Goal: Task Accomplishment & Management: Complete application form

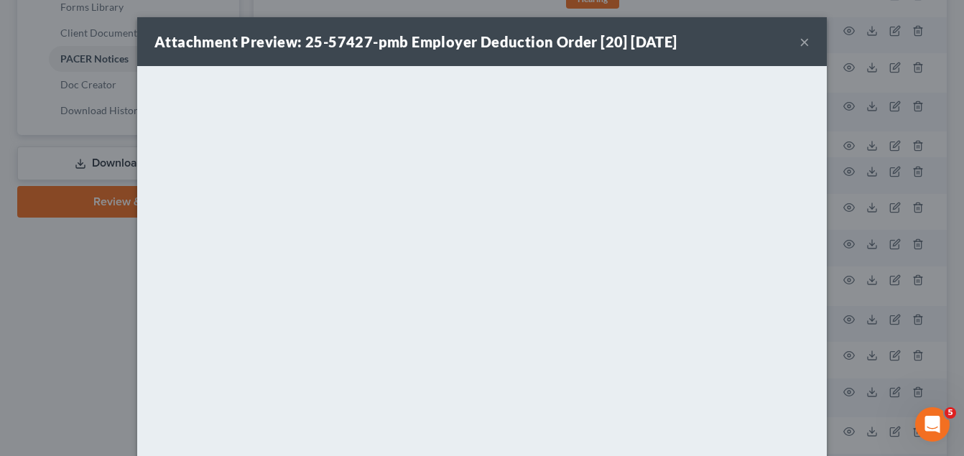
click at [799, 42] on button "×" at bounding box center [804, 41] width 10 height 17
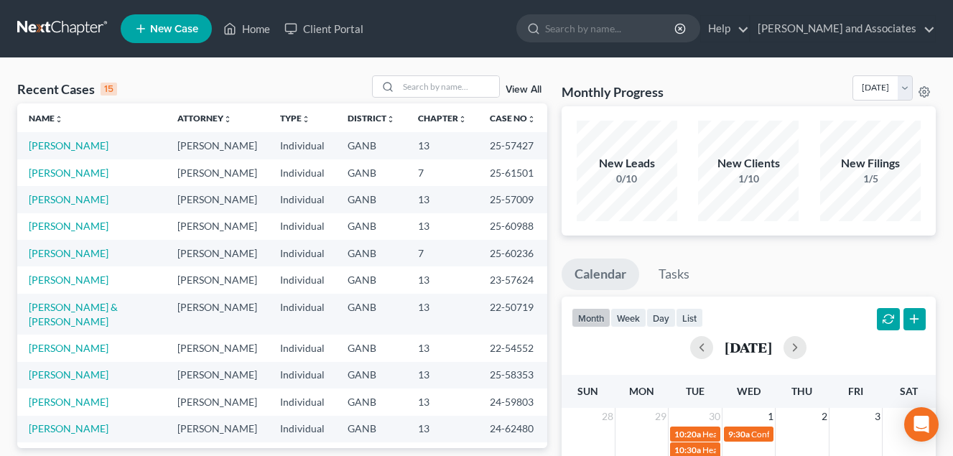
click at [164, 31] on span "New Case" at bounding box center [174, 29] width 48 height 11
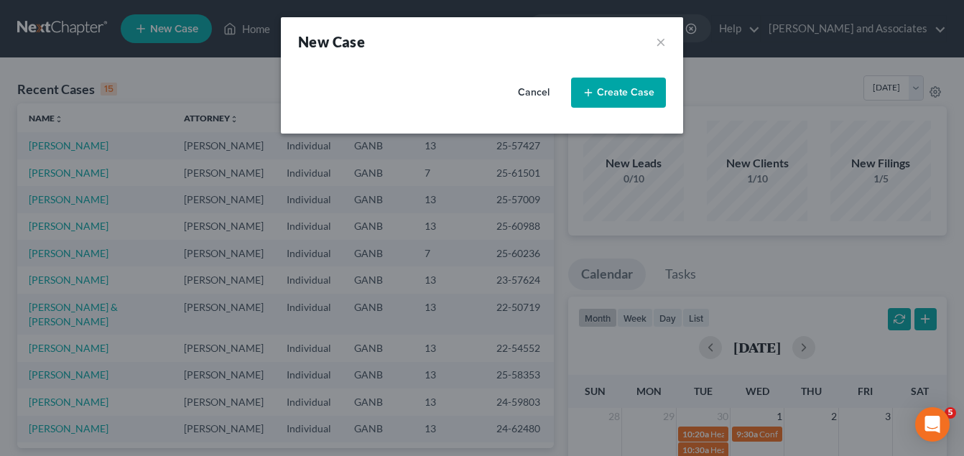
select select "19"
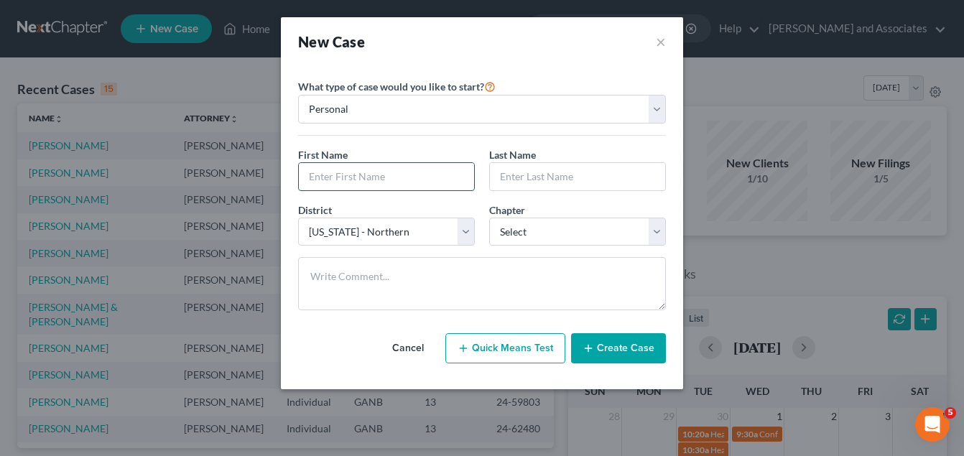
click at [322, 179] on input "text" at bounding box center [386, 176] width 175 height 27
type input "[PERSON_NAME]"
click at [519, 177] on input "text" at bounding box center [577, 176] width 175 height 27
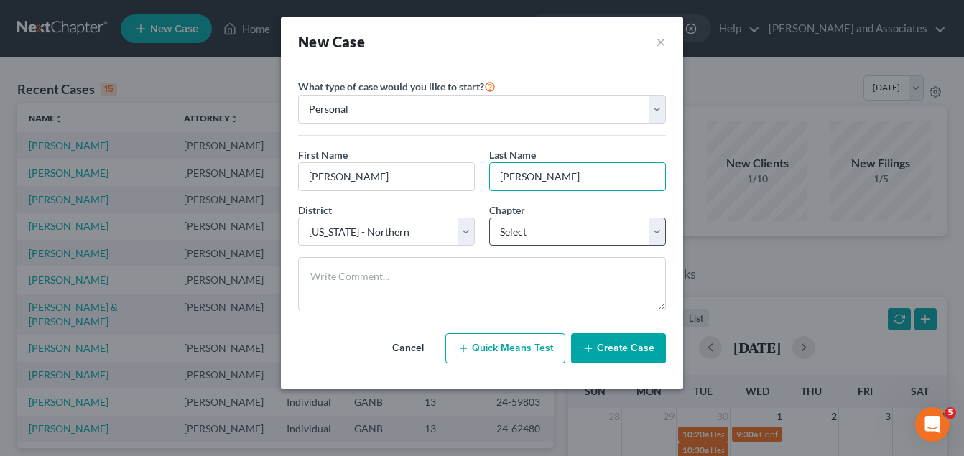
type input "[PERSON_NAME]"
click at [655, 231] on select "Select 7 11 12 13" at bounding box center [577, 232] width 177 height 29
select select "0"
click at [489, 218] on select "Select 7 11 12 13" at bounding box center [577, 232] width 177 height 29
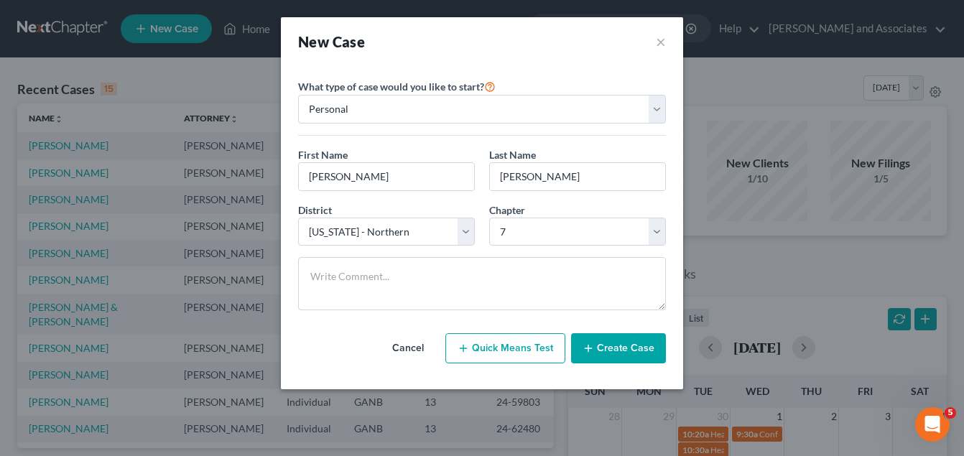
click at [613, 348] on button "Create Case" at bounding box center [618, 348] width 95 height 30
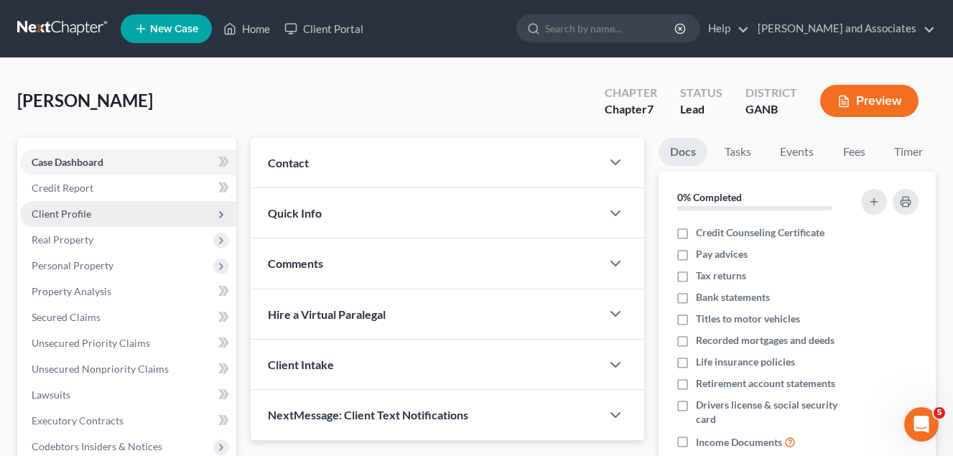
click at [75, 213] on span "Client Profile" at bounding box center [62, 214] width 60 height 12
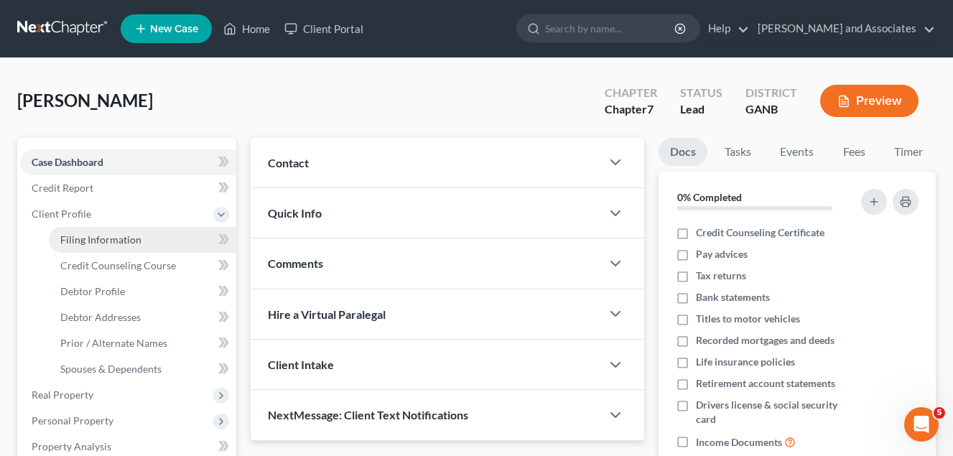
click at [110, 241] on span "Filing Information" at bounding box center [100, 239] width 81 height 12
select select "1"
select select "0"
select select "19"
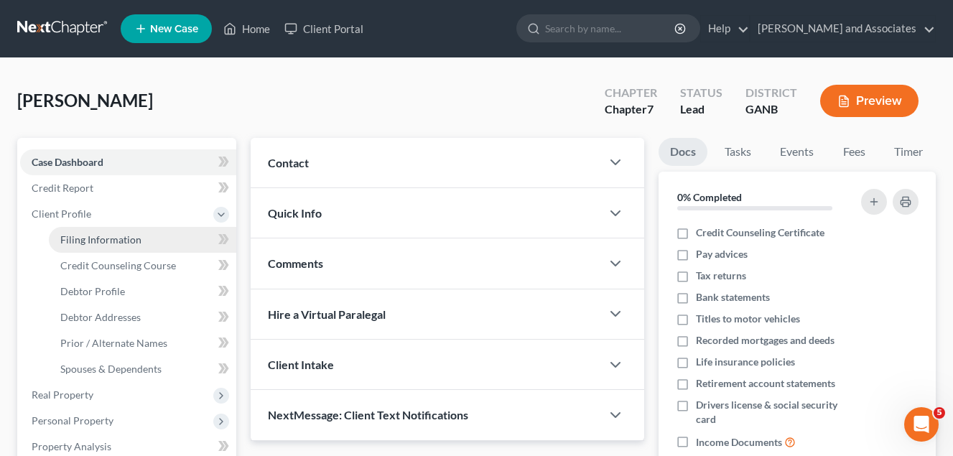
select select "10"
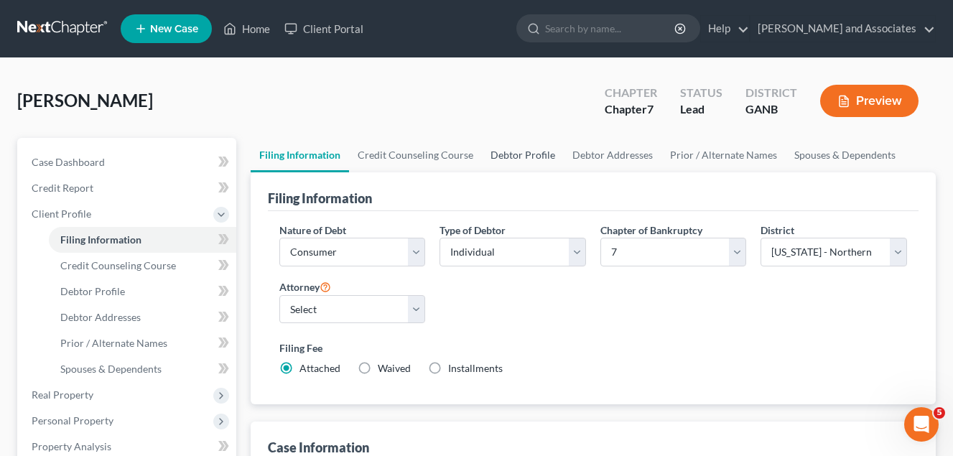
click at [527, 153] on link "Debtor Profile" at bounding box center [523, 155] width 82 height 34
select select "0"
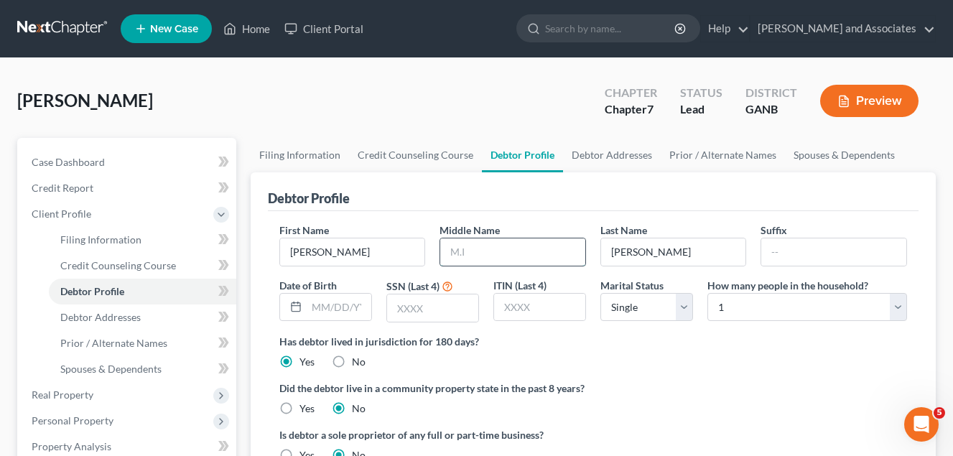
click at [475, 251] on input "text" at bounding box center [512, 251] width 145 height 27
type input "[PERSON_NAME]"
click at [320, 307] on input "text" at bounding box center [339, 307] width 65 height 27
type input "[DATE]"
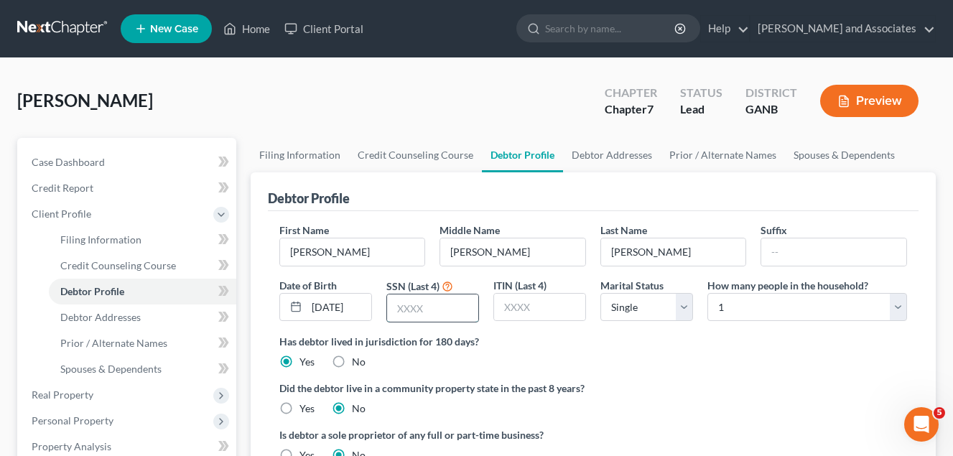
scroll to position [0, 0]
click at [440, 313] on input "text" at bounding box center [432, 307] width 91 height 27
type input "5413"
click at [891, 303] on select "Select 1 2 3 4 5 6 7 8 9 10 11 12 13 14 15 16 17 18 19 20" at bounding box center [807, 307] width 200 height 29
select select "2"
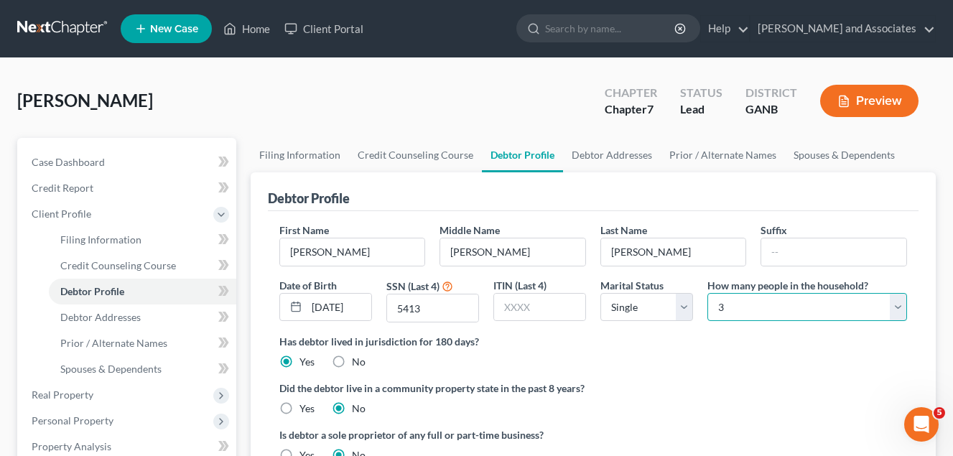
click at [707, 293] on select "Select 1 2 3 4 5 6 7 8 9 10 11 12 13 14 15 16 17 18 19 20" at bounding box center [807, 307] width 200 height 29
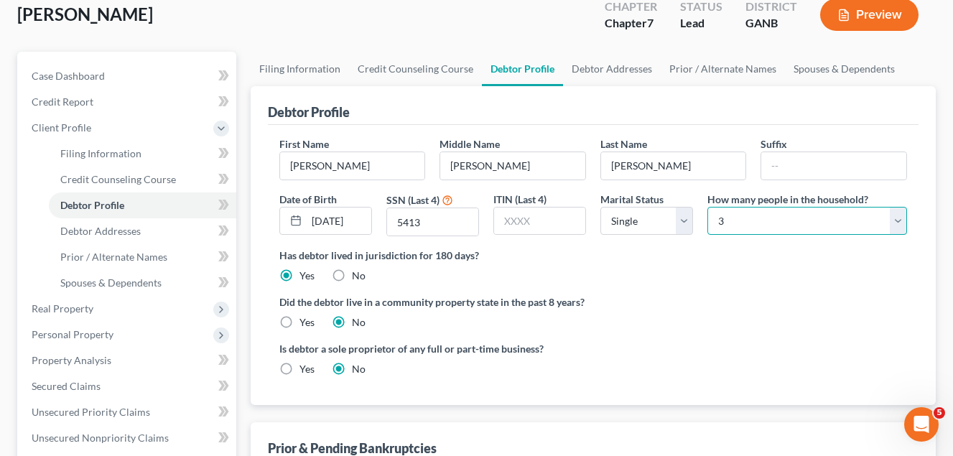
scroll to position [72, 0]
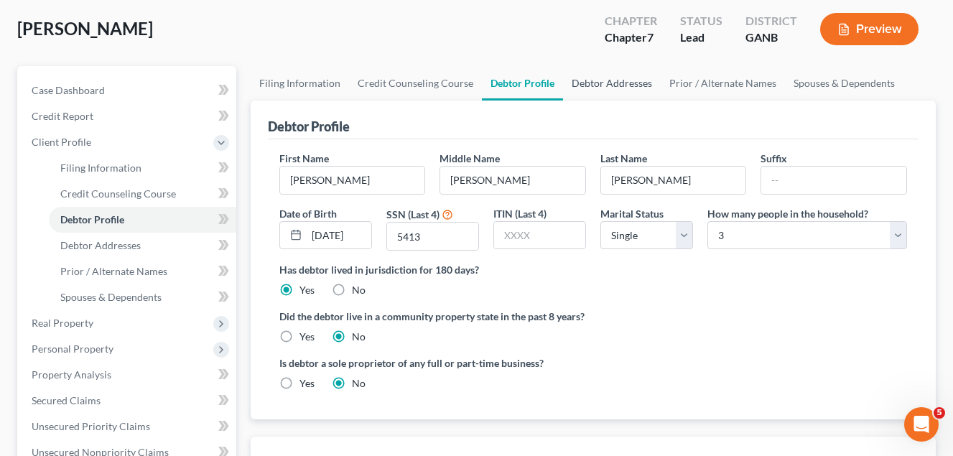
click at [603, 79] on link "Debtor Addresses" at bounding box center [612, 83] width 98 height 34
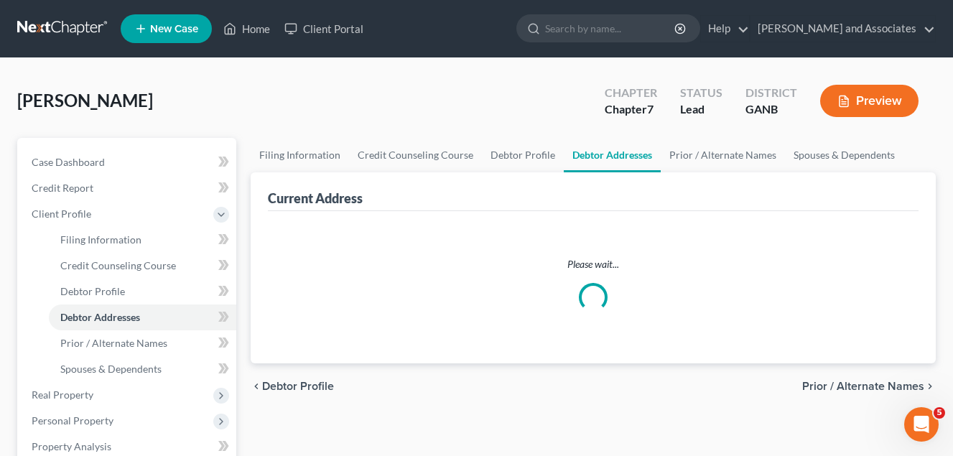
select select "0"
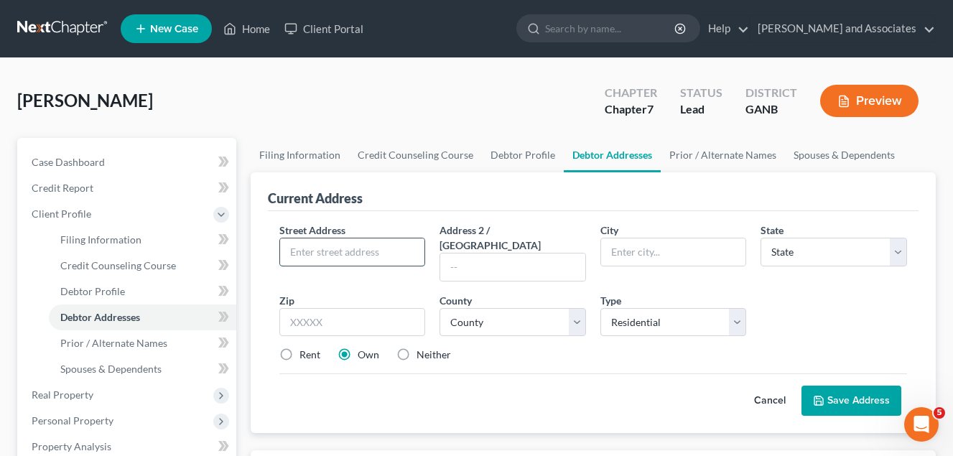
click at [324, 258] on input "text" at bounding box center [352, 251] width 145 height 27
type input "[STREET_ADDRESS]"
click at [631, 253] on input "text" at bounding box center [673, 251] width 145 height 27
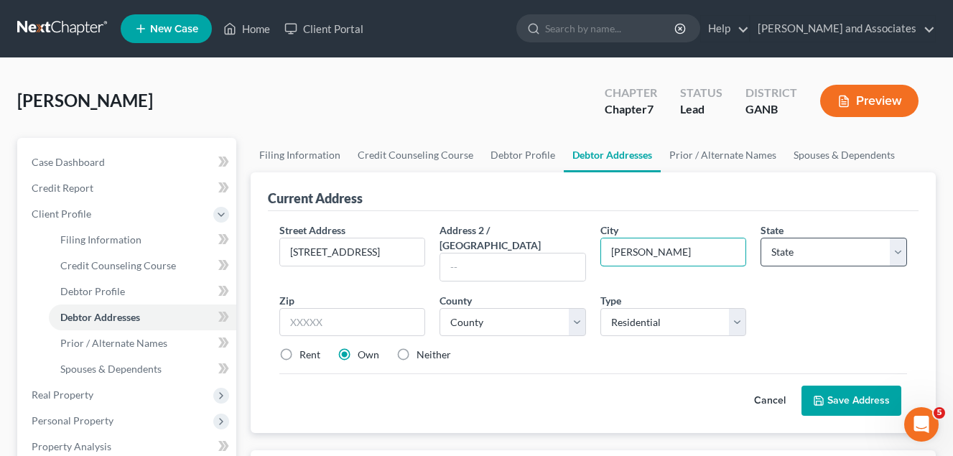
type input "[PERSON_NAME]"
click at [895, 254] on select "State [US_STATE] AK AR AZ CA CO CT DE DC [GEOGRAPHIC_DATA] [GEOGRAPHIC_DATA] GU…" at bounding box center [834, 252] width 147 height 29
select select "10"
click at [761, 238] on select "State [US_STATE] AK AR AZ CA CO CT DE DC [GEOGRAPHIC_DATA] [GEOGRAPHIC_DATA] GU…" at bounding box center [834, 252] width 147 height 29
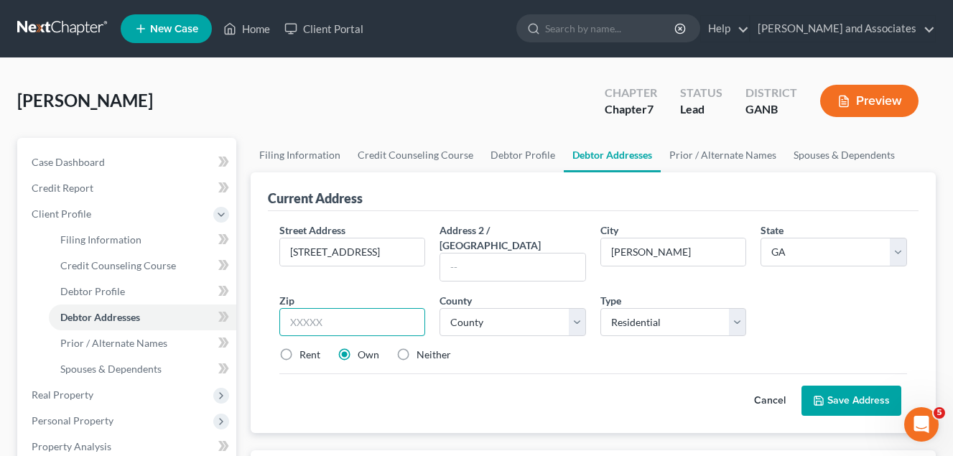
click at [314, 313] on input "text" at bounding box center [352, 322] width 147 height 29
type input "30012"
click at [575, 308] on select "County [GEOGRAPHIC_DATA] [GEOGRAPHIC_DATA] [GEOGRAPHIC_DATA] [GEOGRAPHIC_DATA] …" at bounding box center [513, 322] width 147 height 29
select select "121"
click at [440, 308] on select "County [GEOGRAPHIC_DATA] [GEOGRAPHIC_DATA] [GEOGRAPHIC_DATA] [GEOGRAPHIC_DATA] …" at bounding box center [513, 322] width 147 height 29
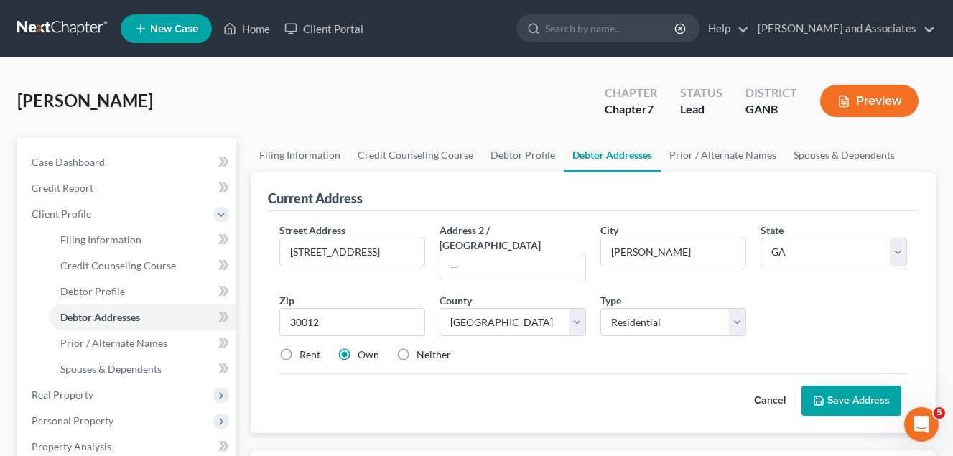
click at [300, 348] on label "Rent" at bounding box center [310, 355] width 21 height 14
click at [305, 348] on input "Rent" at bounding box center [309, 352] width 9 height 9
radio input "true"
click at [848, 387] on button "Save Address" at bounding box center [852, 401] width 100 height 30
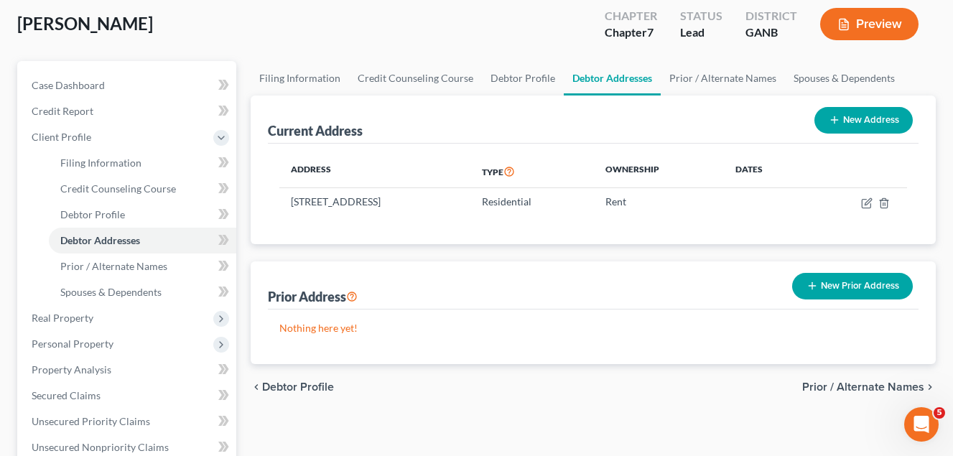
scroll to position [72, 0]
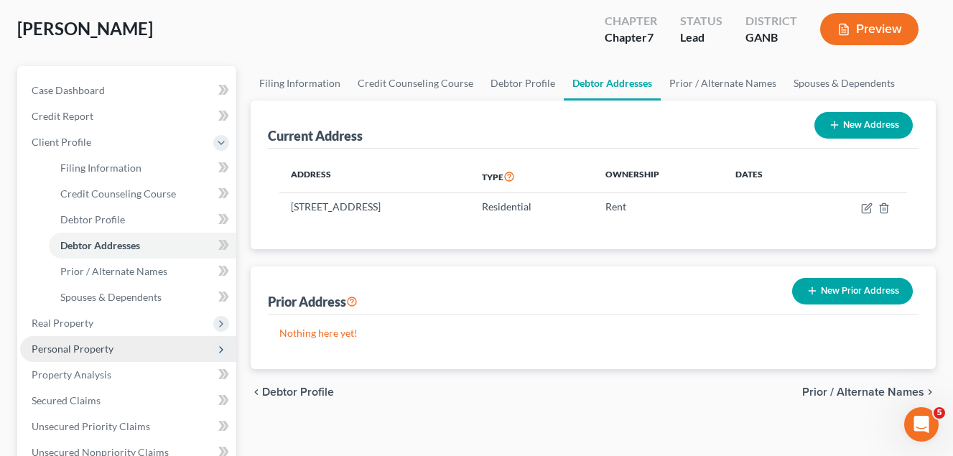
click at [96, 349] on span "Personal Property" at bounding box center [73, 349] width 82 height 12
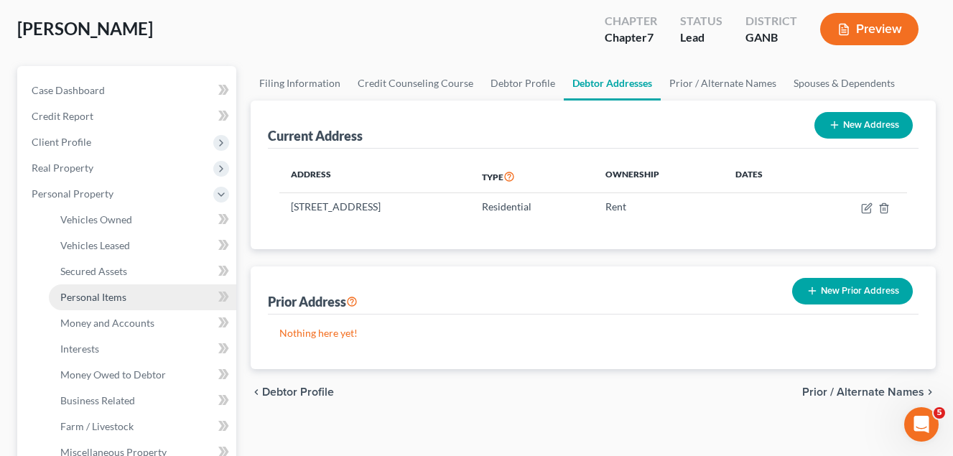
click at [115, 294] on span "Personal Items" at bounding box center [93, 297] width 66 height 12
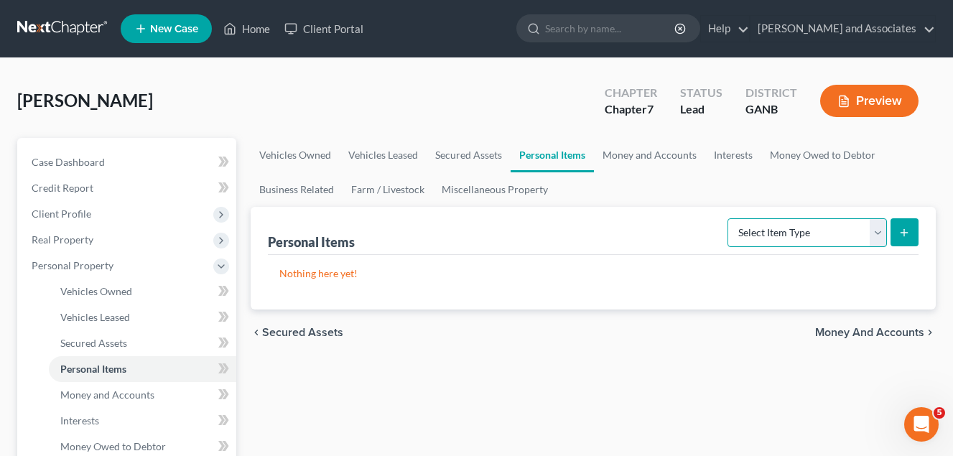
click at [878, 232] on select "Select Item Type Clothing Collectibles Of Value Electronics Firearms Household …" at bounding box center [807, 232] width 159 height 29
select select "clothing"
click at [729, 218] on select "Select Item Type Clothing Collectibles Of Value Electronics Firearms Household …" at bounding box center [807, 232] width 159 height 29
click at [904, 231] on icon "submit" at bounding box center [904, 232] width 11 height 11
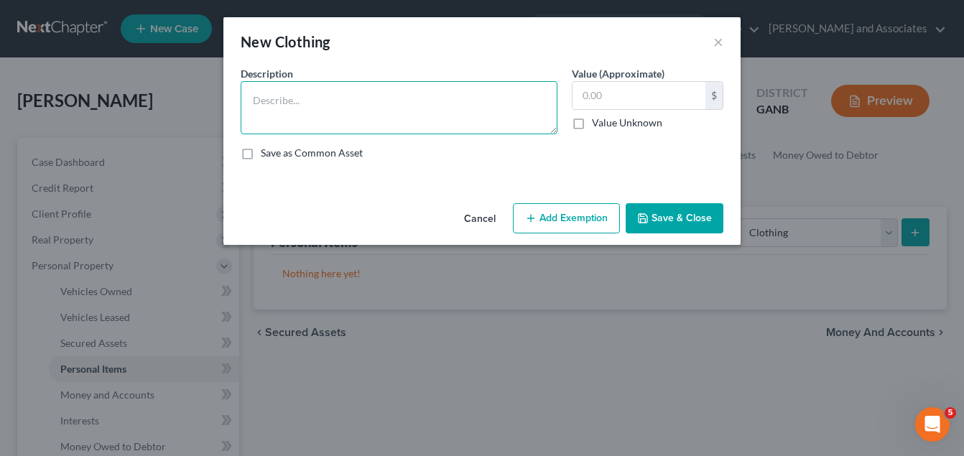
click at [327, 118] on textarea at bounding box center [399, 107] width 317 height 53
type textarea "Personal Clothing"
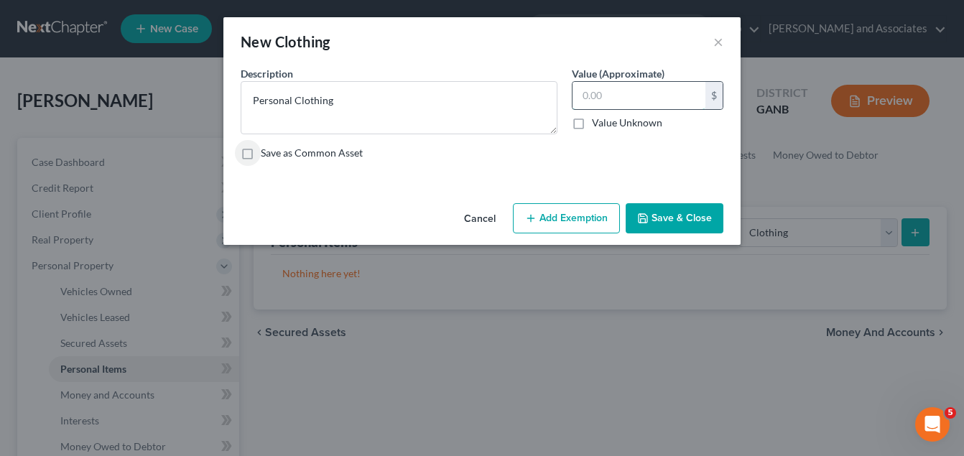
click at [601, 93] on input "text" at bounding box center [638, 95] width 133 height 27
type input "400.00"
click at [569, 217] on button "Add Exemption" at bounding box center [566, 218] width 107 height 30
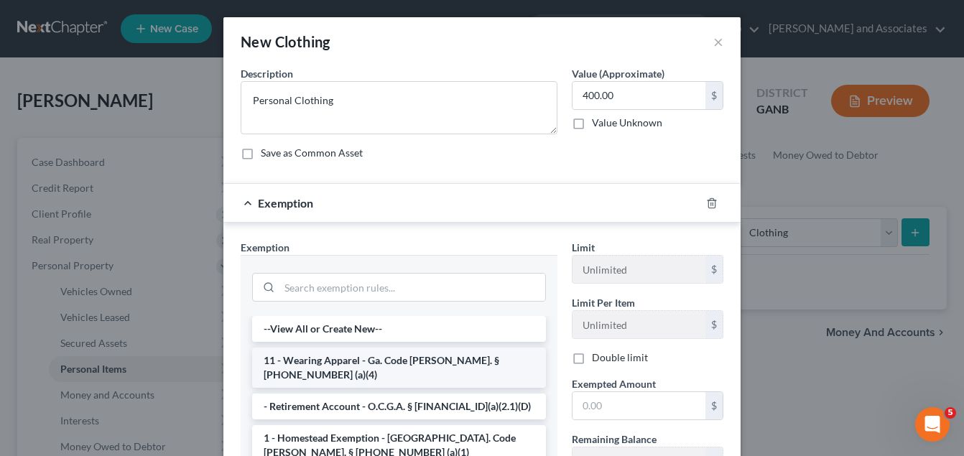
click at [422, 358] on li "11 - Wearing Apparel - Ga. Code [PERSON_NAME]. § [PHONE_NUMBER] (a)(4)" at bounding box center [399, 368] width 294 height 40
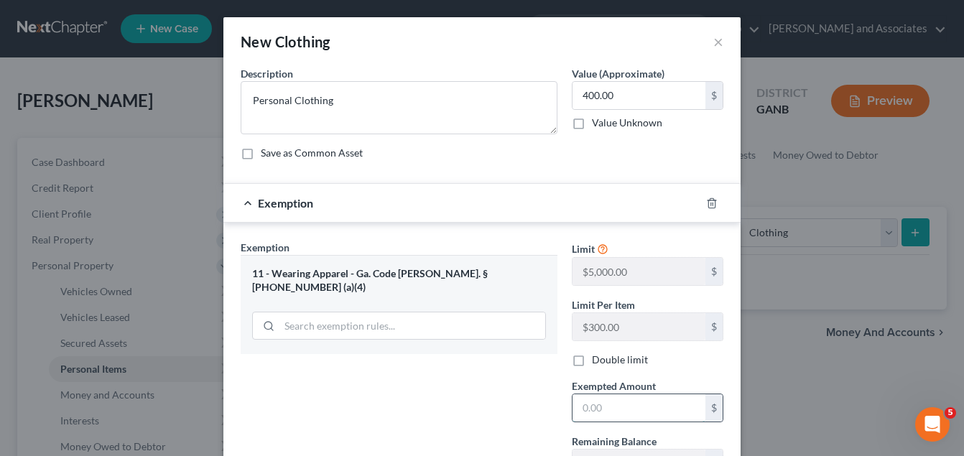
click at [594, 410] on input "text" at bounding box center [638, 407] width 133 height 27
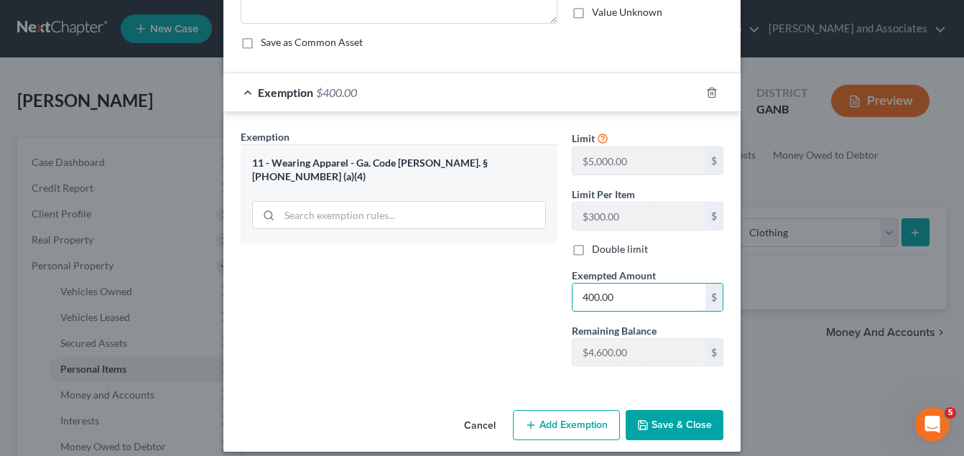
scroll to position [124, 0]
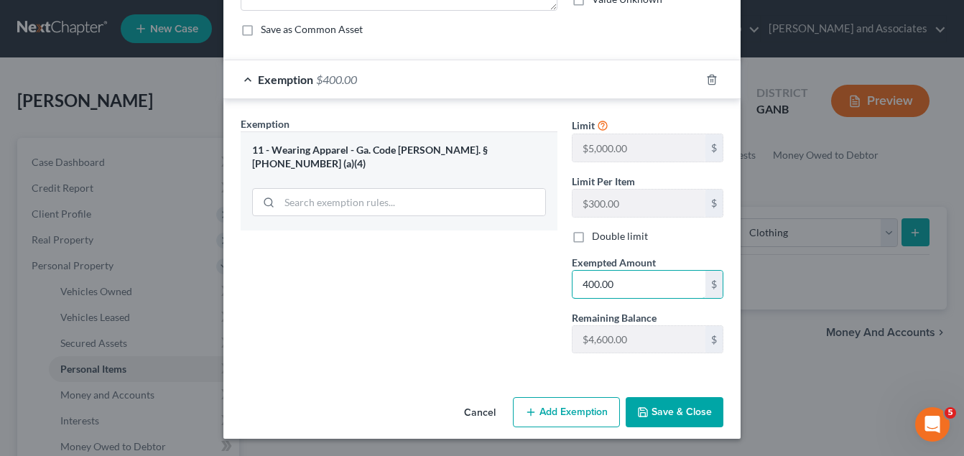
type input "400.00"
click at [679, 415] on button "Save & Close" at bounding box center [675, 412] width 98 height 30
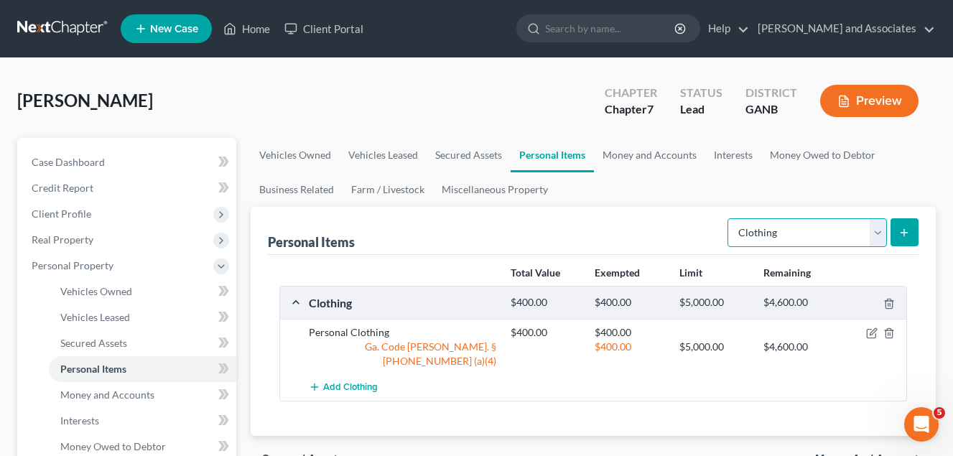
click at [881, 234] on select "Select Item Type Clothing Collectibles Of Value Electronics Firearms Household …" at bounding box center [807, 232] width 159 height 29
select select "household_goods"
click at [729, 218] on select "Select Item Type Clothing Collectibles Of Value Electronics Firearms Household …" at bounding box center [807, 232] width 159 height 29
click at [904, 226] on button "submit" at bounding box center [905, 232] width 28 height 28
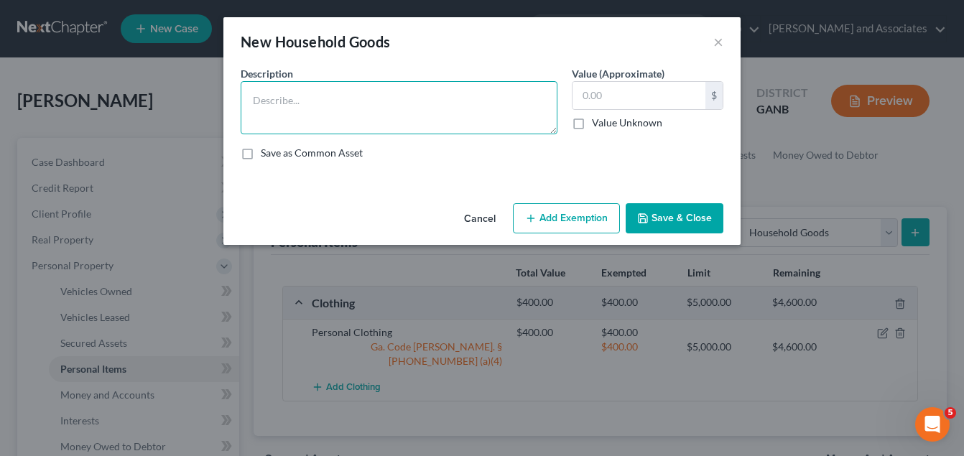
click at [305, 105] on textarea at bounding box center [399, 107] width 317 height 53
type textarea "General HH Goods"
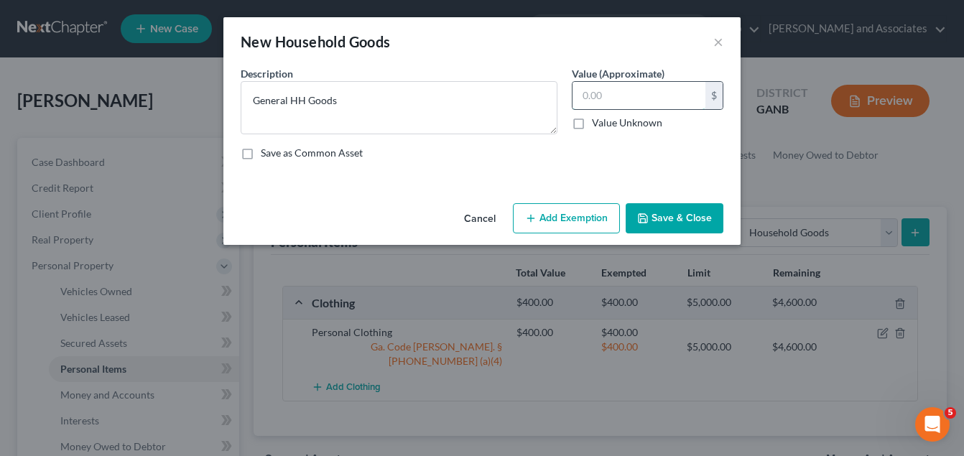
click at [585, 101] on input "text" at bounding box center [638, 95] width 133 height 27
type input "4,000.00"
click at [572, 218] on button "Add Exemption" at bounding box center [566, 218] width 107 height 30
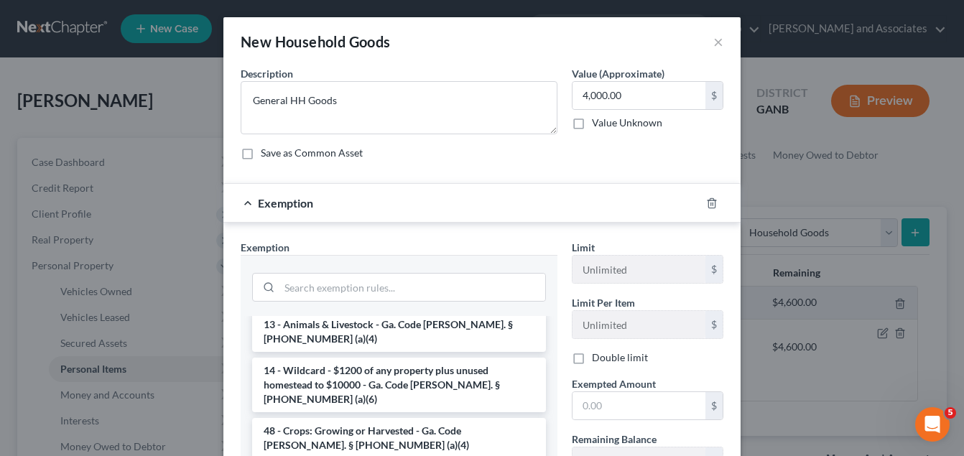
scroll to position [144, 0]
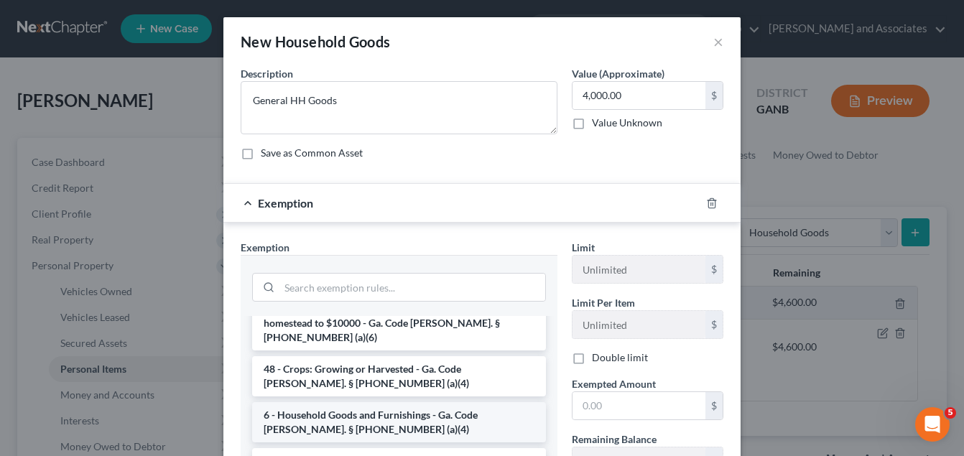
click at [359, 402] on li "6 - Household Goods and Furnishings - Ga. Code [PERSON_NAME]. § [PHONE_NUMBER] …" at bounding box center [399, 422] width 294 height 40
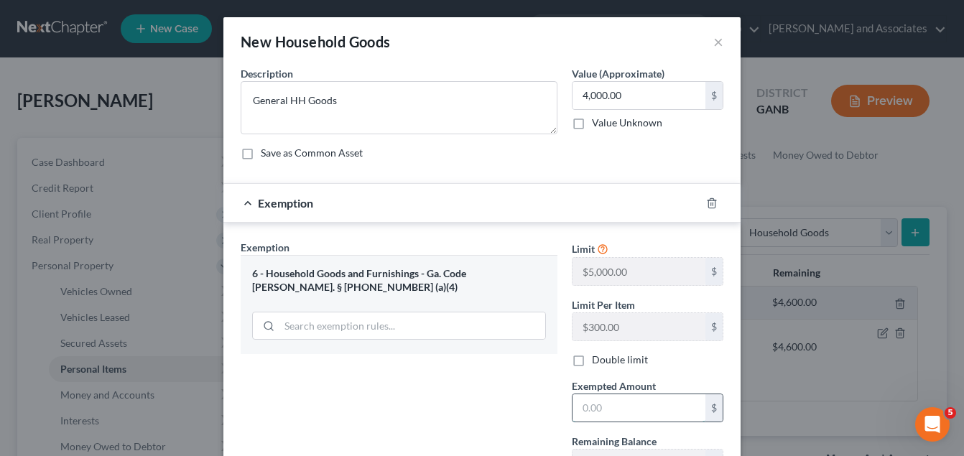
click at [591, 410] on input "text" at bounding box center [638, 407] width 133 height 27
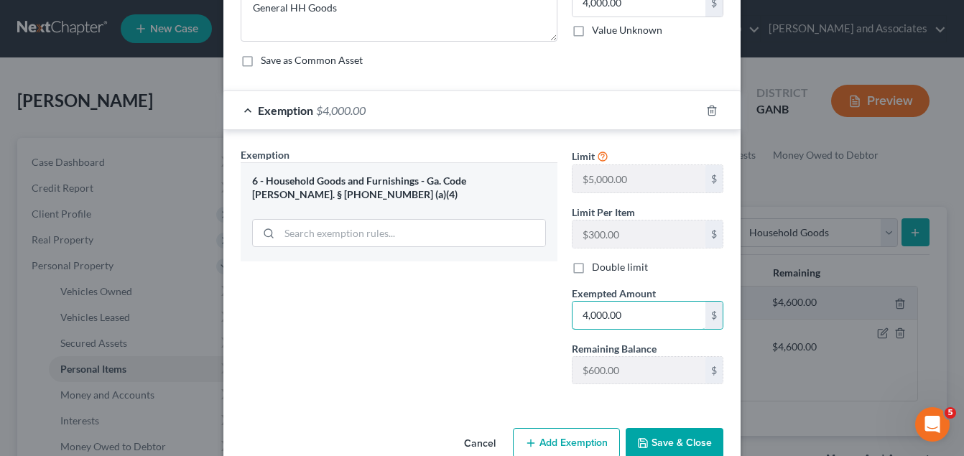
scroll to position [124, 0]
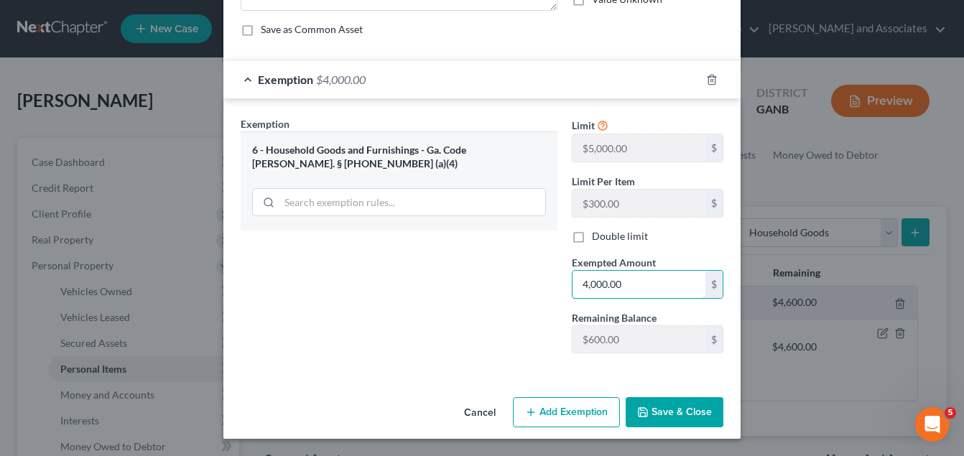
type input "4,000.00"
click at [682, 407] on button "Save & Close" at bounding box center [675, 412] width 98 height 30
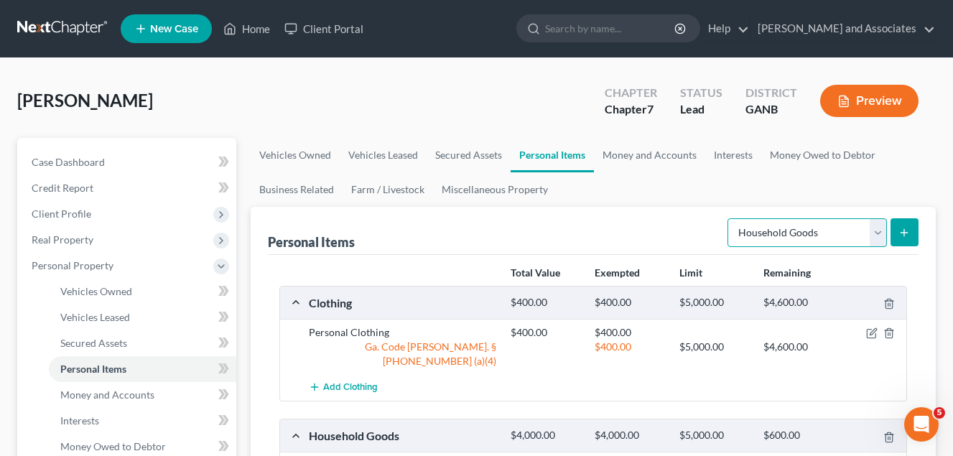
click at [881, 236] on select "Select Item Type Clothing Collectibles Of Value Electronics Firearms Household …" at bounding box center [807, 232] width 159 height 29
select select "electronics"
click at [729, 218] on select "Select Item Type Clothing Collectibles Of Value Electronics Firearms Household …" at bounding box center [807, 232] width 159 height 29
click at [909, 231] on icon "submit" at bounding box center [904, 232] width 11 height 11
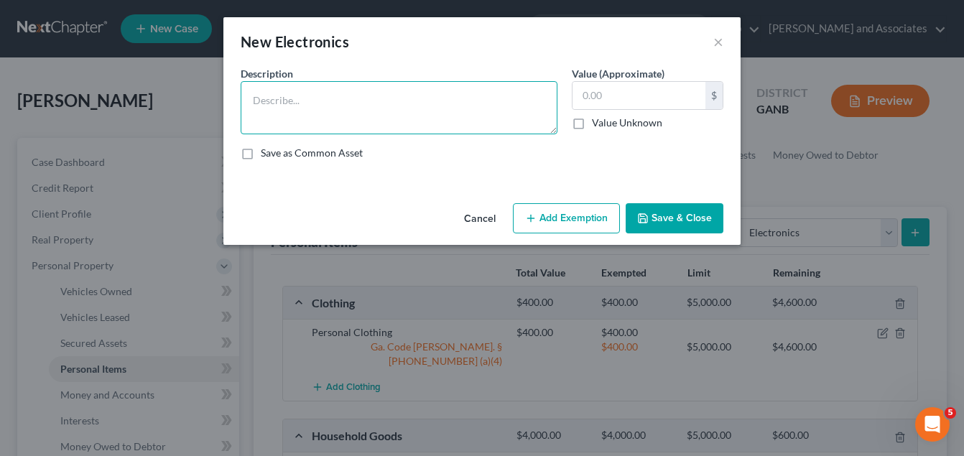
click at [297, 111] on textarea at bounding box center [399, 107] width 317 height 53
type textarea "TV, Cell Phone and Computer"
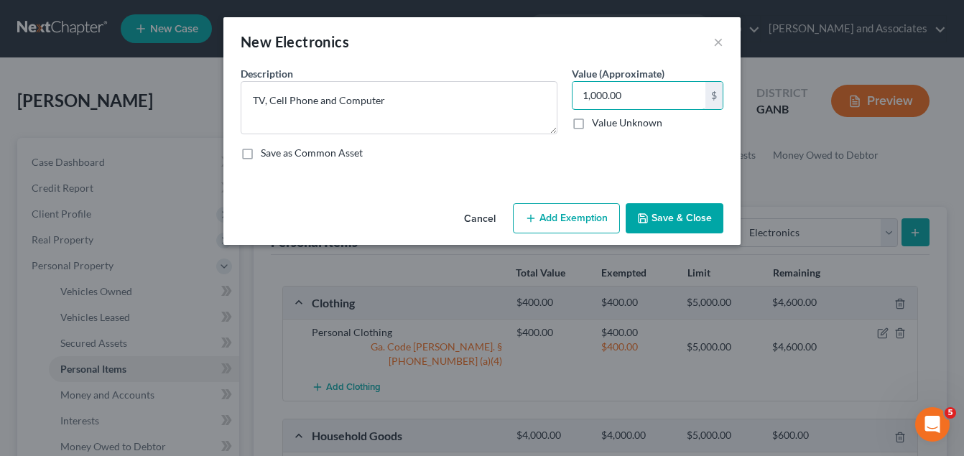
type input "1,000.00"
click at [553, 215] on button "Add Exemption" at bounding box center [566, 218] width 107 height 30
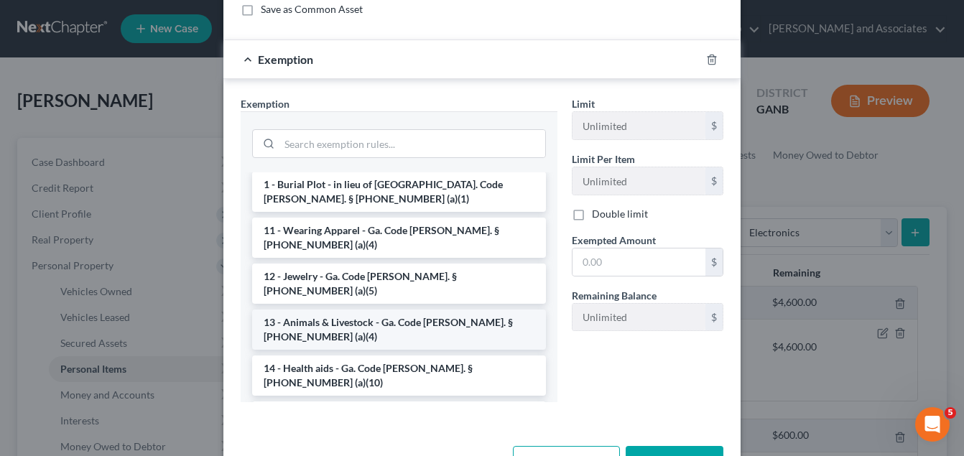
scroll to position [144, 0]
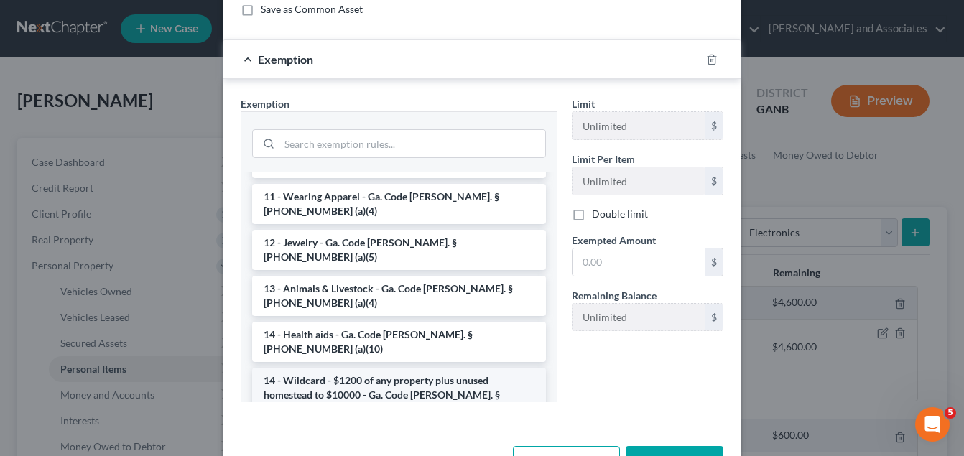
click at [397, 368] on li "14 - Wildcard - $1200 of any property plus unused homestead to $10000 - Ga. Cod…" at bounding box center [399, 395] width 294 height 55
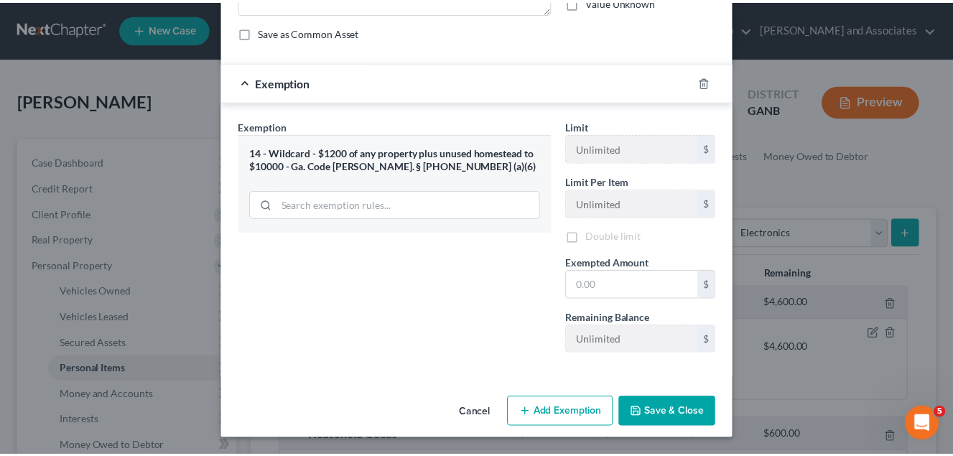
scroll to position [124, 0]
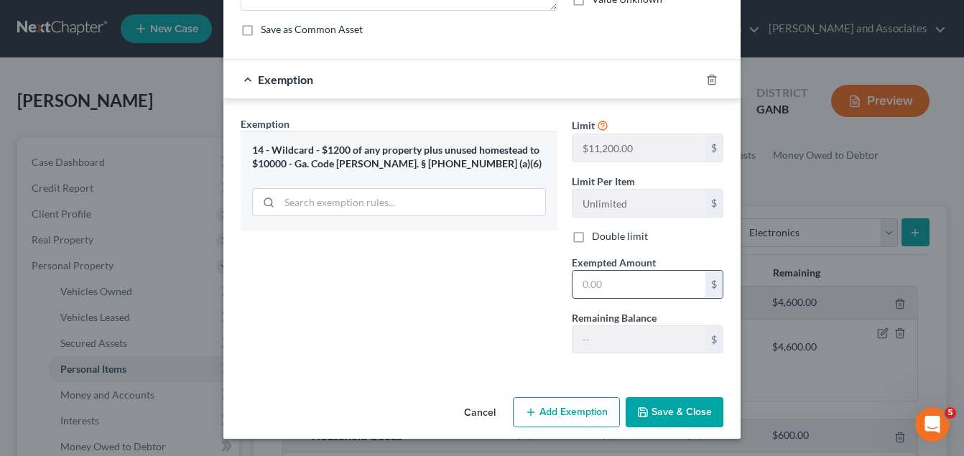
drag, startPoint x: 583, startPoint y: 292, endPoint x: 570, endPoint y: 294, distance: 13.7
click at [584, 291] on input "text" at bounding box center [638, 284] width 133 height 27
type input "1,000.00"
click at [684, 415] on button "Save & Close" at bounding box center [675, 412] width 98 height 30
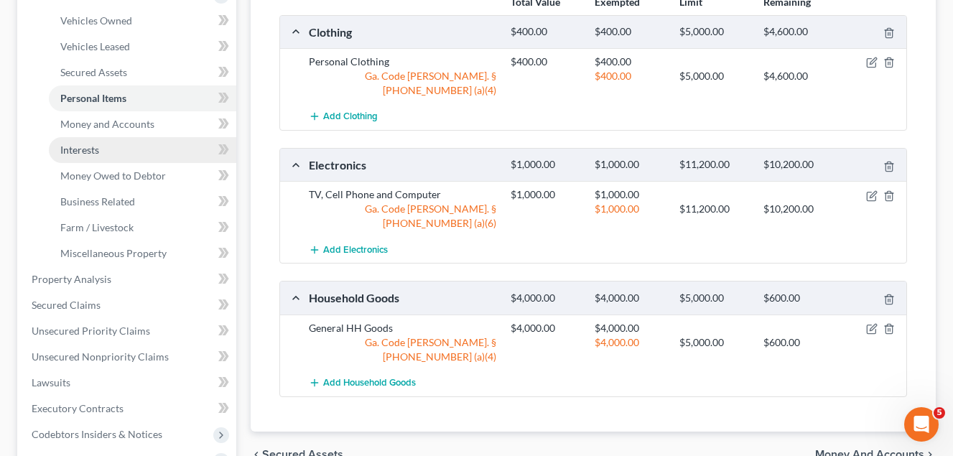
scroll to position [287, 0]
